Goal: Transaction & Acquisition: Purchase product/service

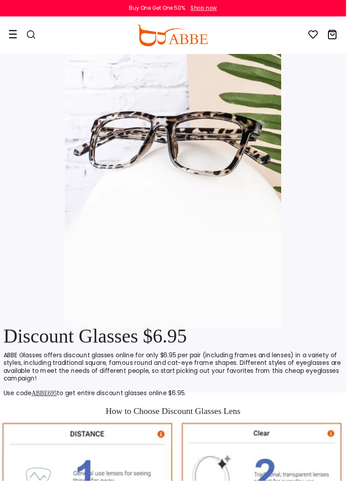
click at [15, 36] on icon at bounding box center [13, 35] width 9 height 9
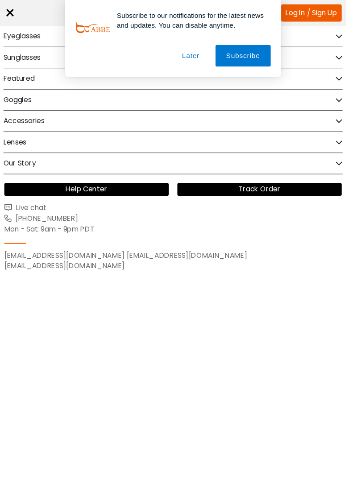
click at [356, 31] on div "Subscribe to our notifications for the latest news and updates. You can disable…" at bounding box center [178, 39] width 357 height 79
click at [0, 0] on button "Later" at bounding box center [0, 0] width 0 height 0
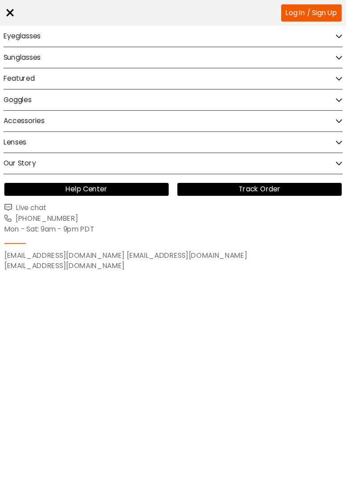
click at [353, 37] on div "Eyeglasses" at bounding box center [179, 37] width 350 height 21
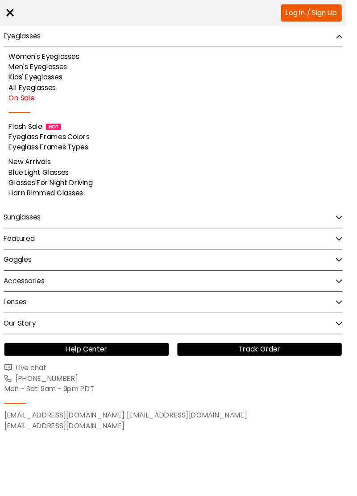
click at [50, 79] on link "Kids' Eyeglasses" at bounding box center [36, 79] width 55 height 10
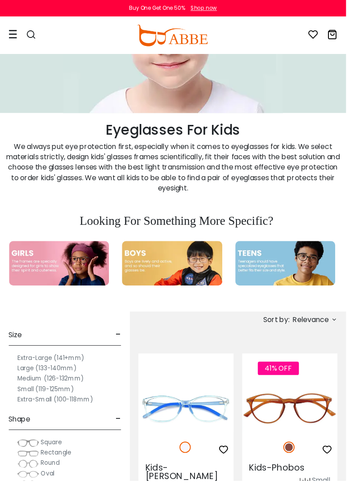
scroll to position [95, 0]
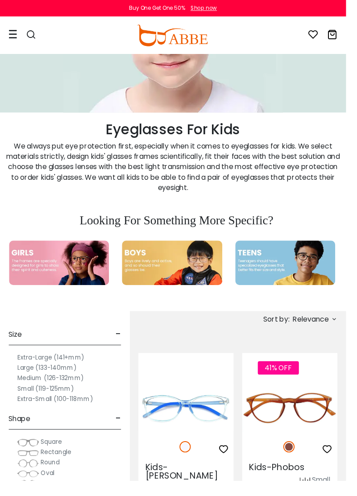
click at [300, 274] on img at bounding box center [294, 271] width 103 height 46
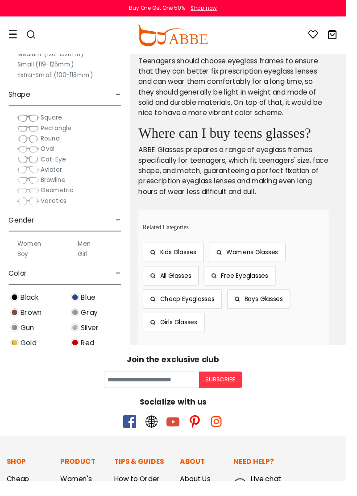
scroll to position [3200, 0]
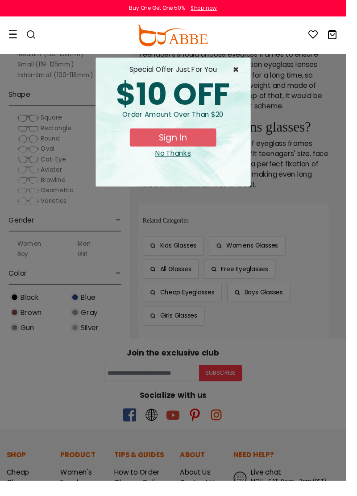
click at [251, 73] on span "×" at bounding box center [245, 71] width 11 height 11
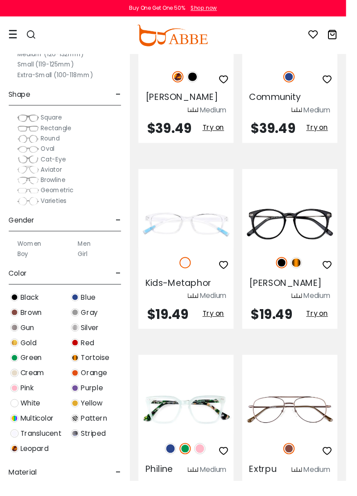
scroll to position [2492, 0]
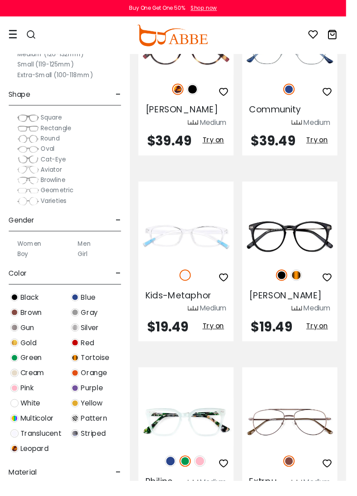
click at [16, 36] on icon at bounding box center [13, 35] width 9 height 9
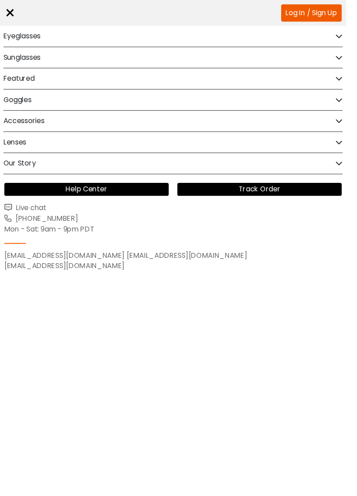
click at [353, 102] on div "Goggles" at bounding box center [179, 102] width 350 height 21
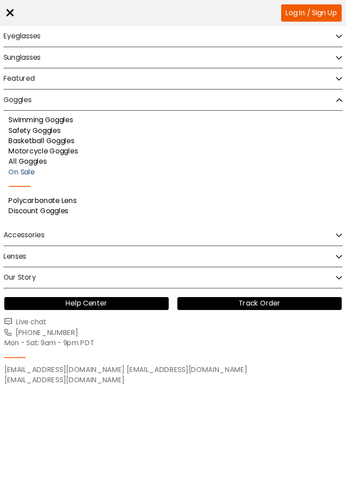
click at [28, 176] on link "On Sale" at bounding box center [22, 177] width 27 height 10
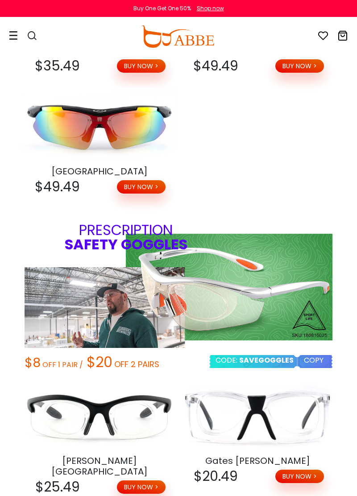
scroll to position [1186, 0]
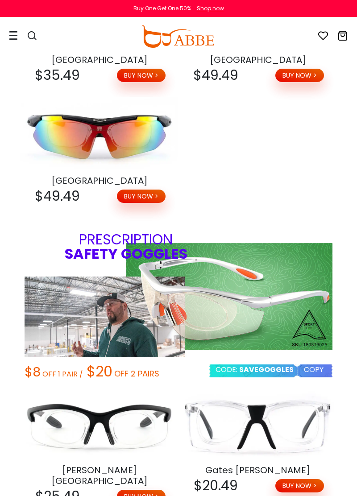
click at [13, 37] on icon at bounding box center [13, 35] width 9 height 9
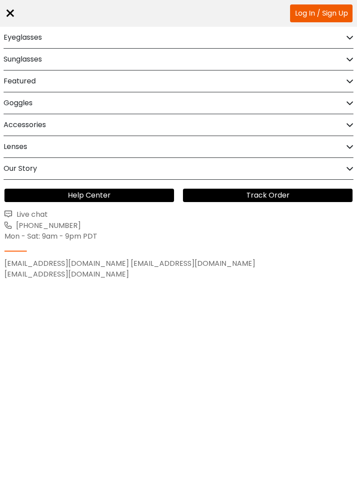
click at [349, 105] on icon at bounding box center [349, 103] width 7 height 7
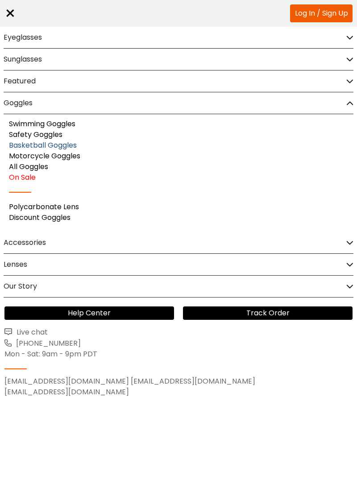
click at [69, 144] on link "Basketball Goggles" at bounding box center [43, 145] width 68 height 10
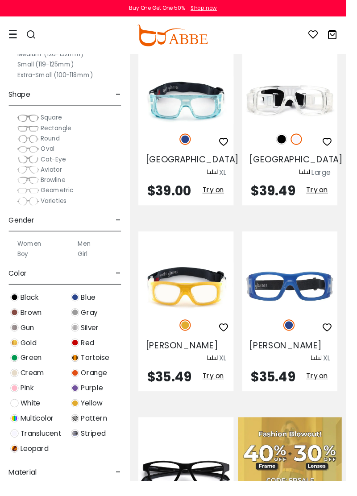
scroll to position [204, 0]
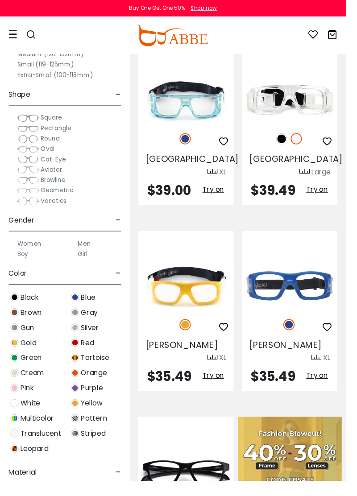
click at [285, 142] on img at bounding box center [291, 143] width 12 height 12
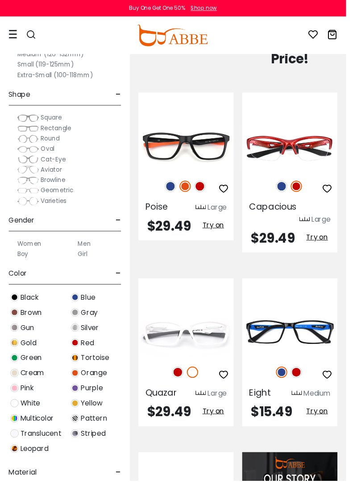
scroll to position [744, 0]
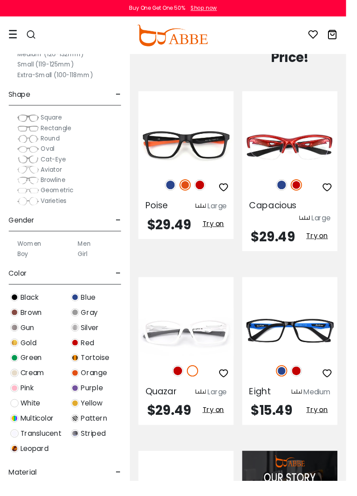
click at [0, 0] on img at bounding box center [0, 0] width 0 height 0
